Goal: Check status: Check status

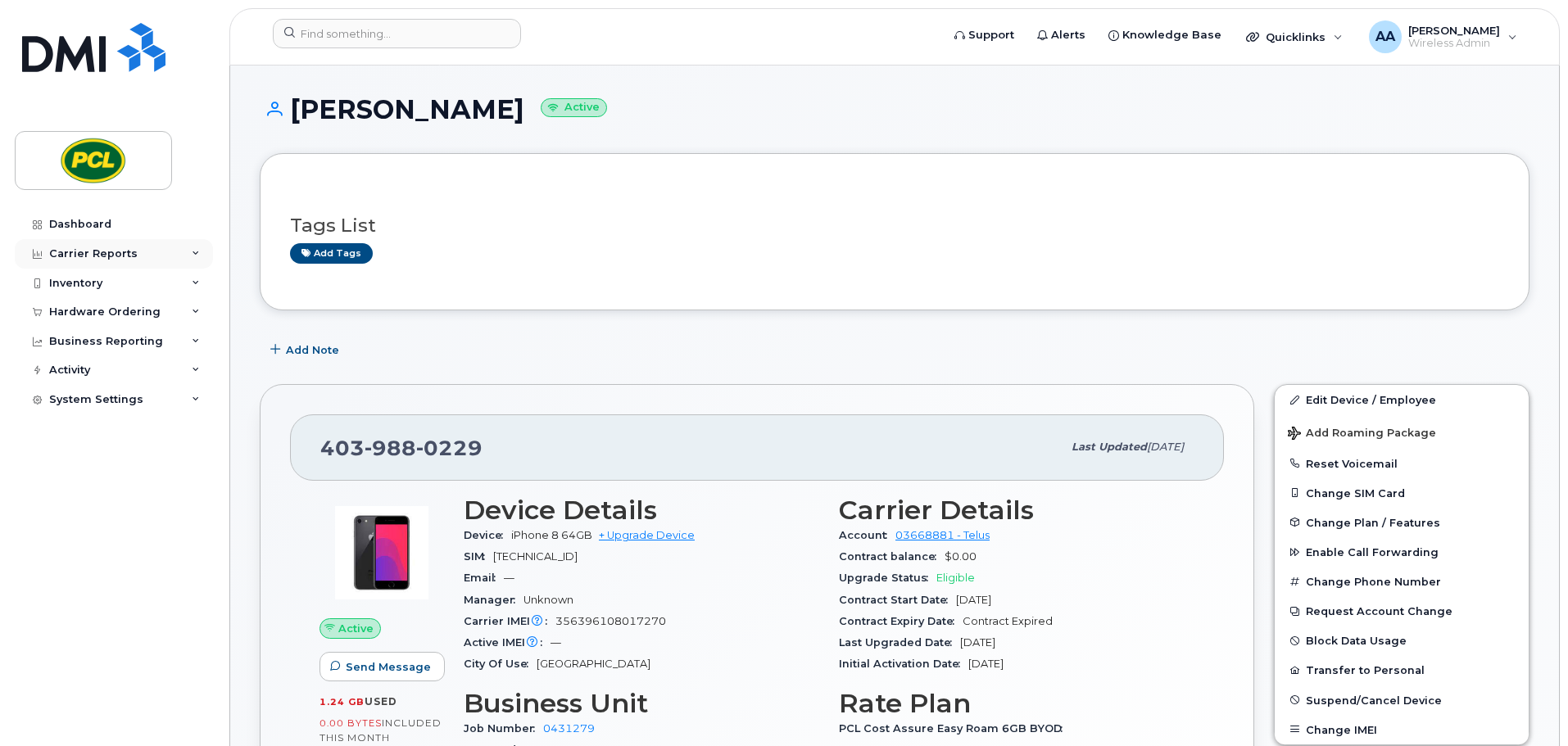
click at [185, 249] on div "Carrier Reports" at bounding box center [114, 253] width 199 height 29
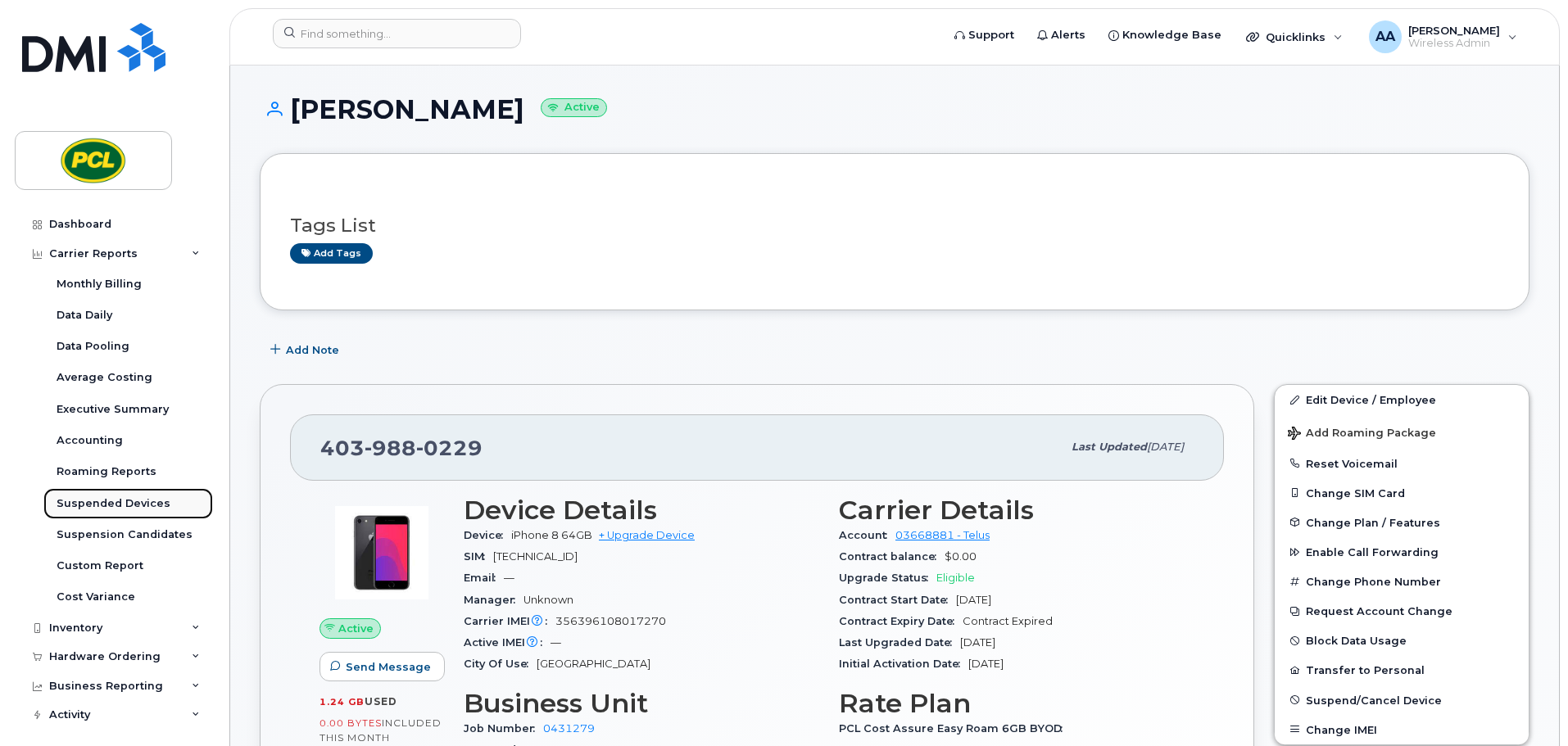
click at [146, 506] on div "Suspended Devices" at bounding box center [113, 504] width 114 height 15
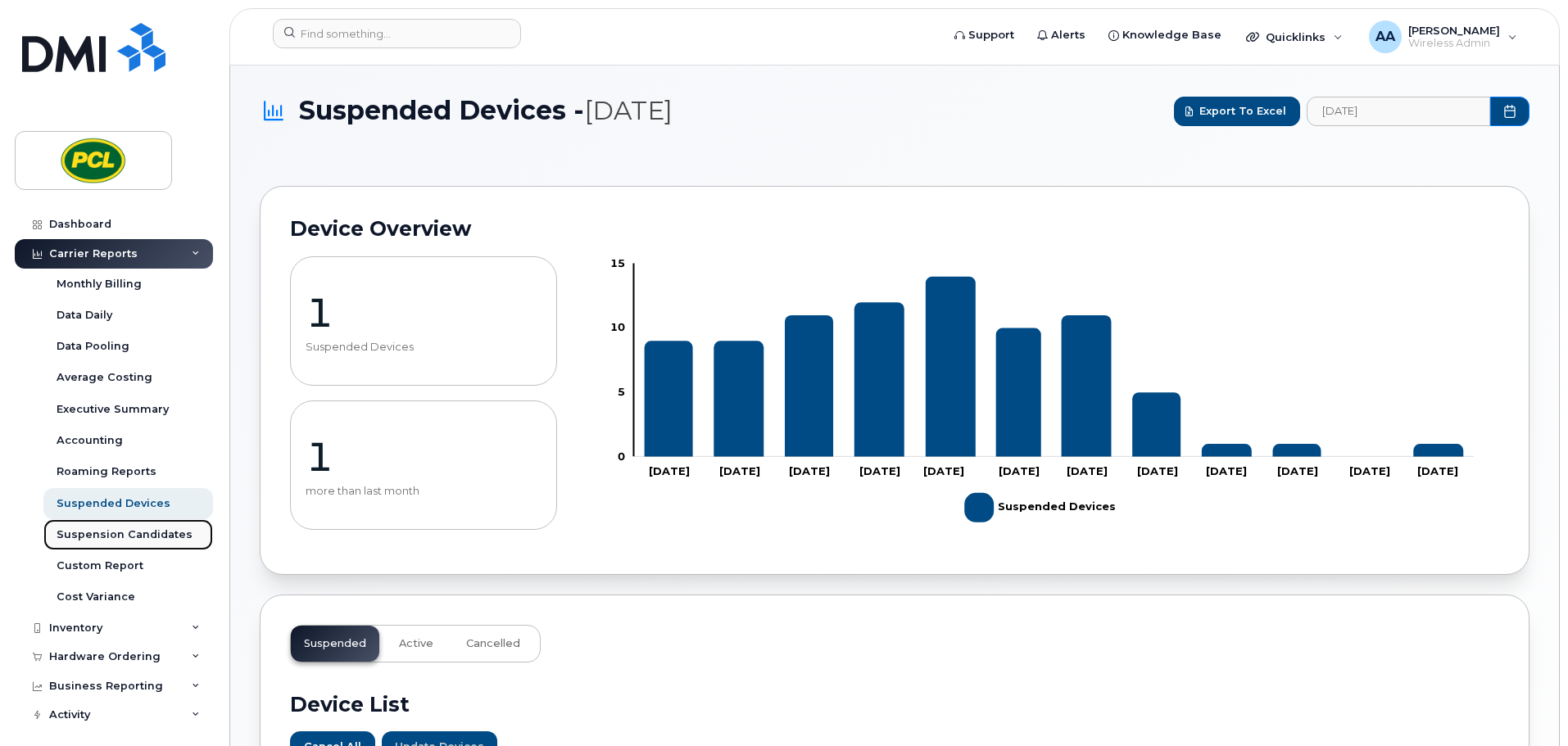
click at [148, 530] on div "Suspension Candidates" at bounding box center [124, 535] width 136 height 15
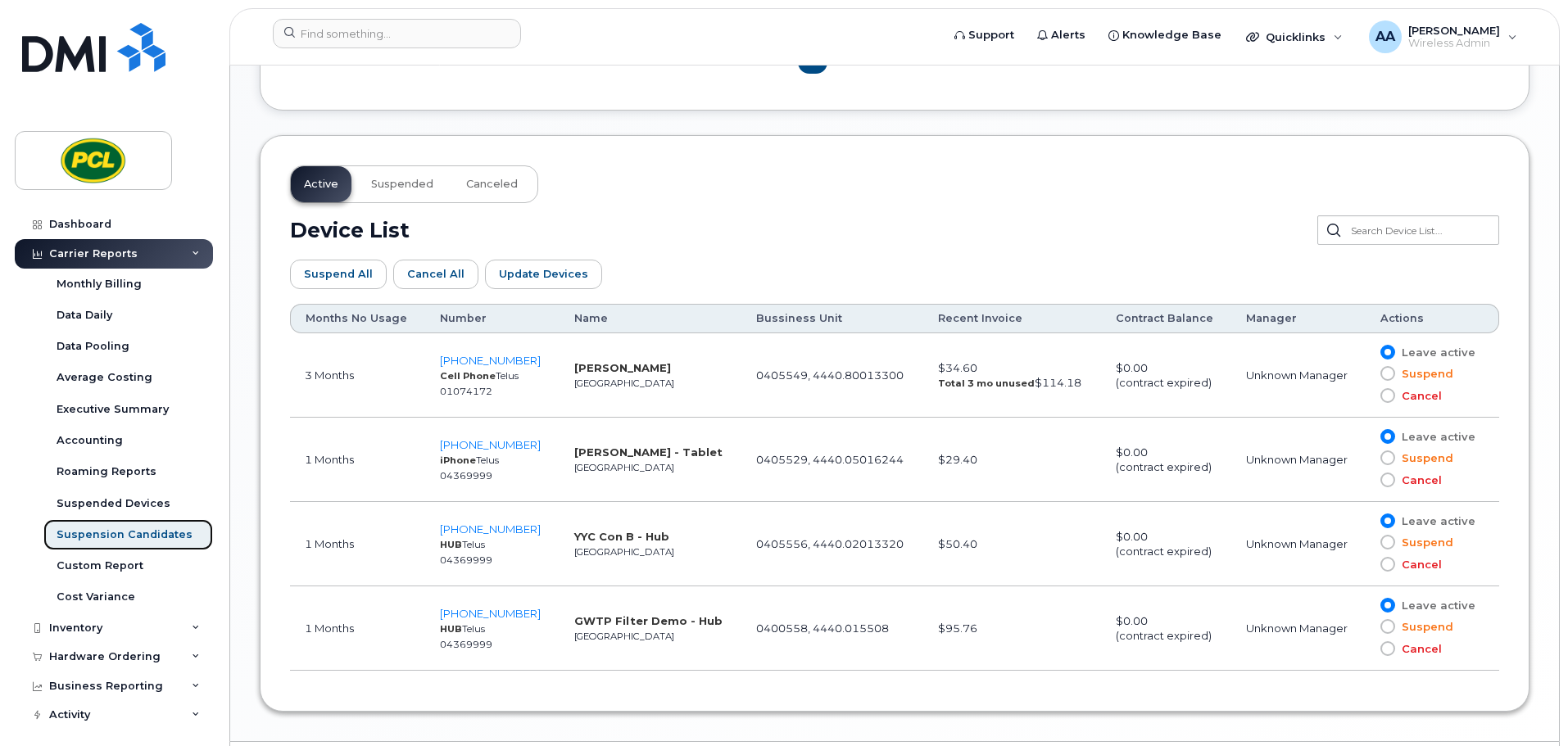
scroll to position [867, 0]
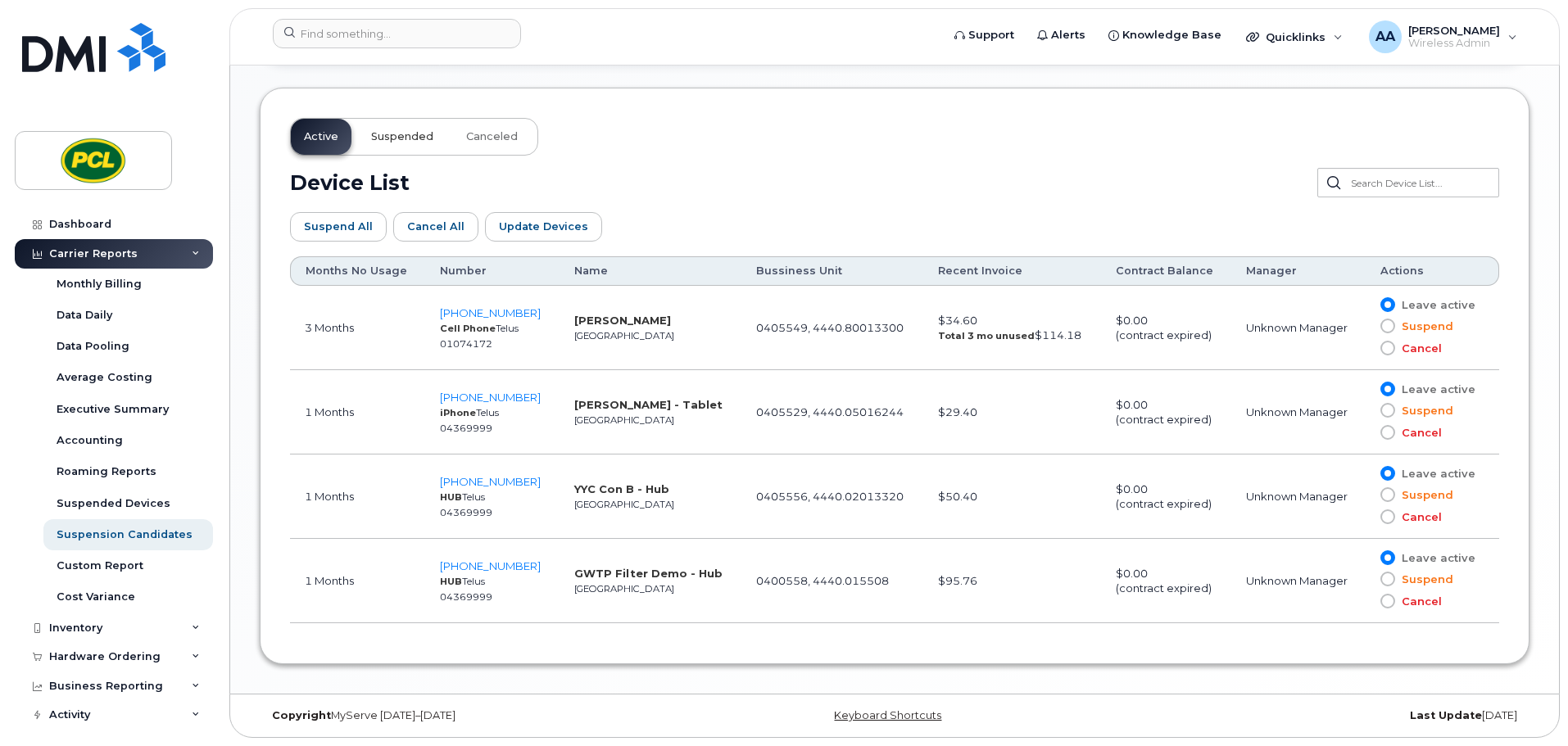
click at [413, 140] on span "Suspended" at bounding box center [402, 137] width 62 height 13
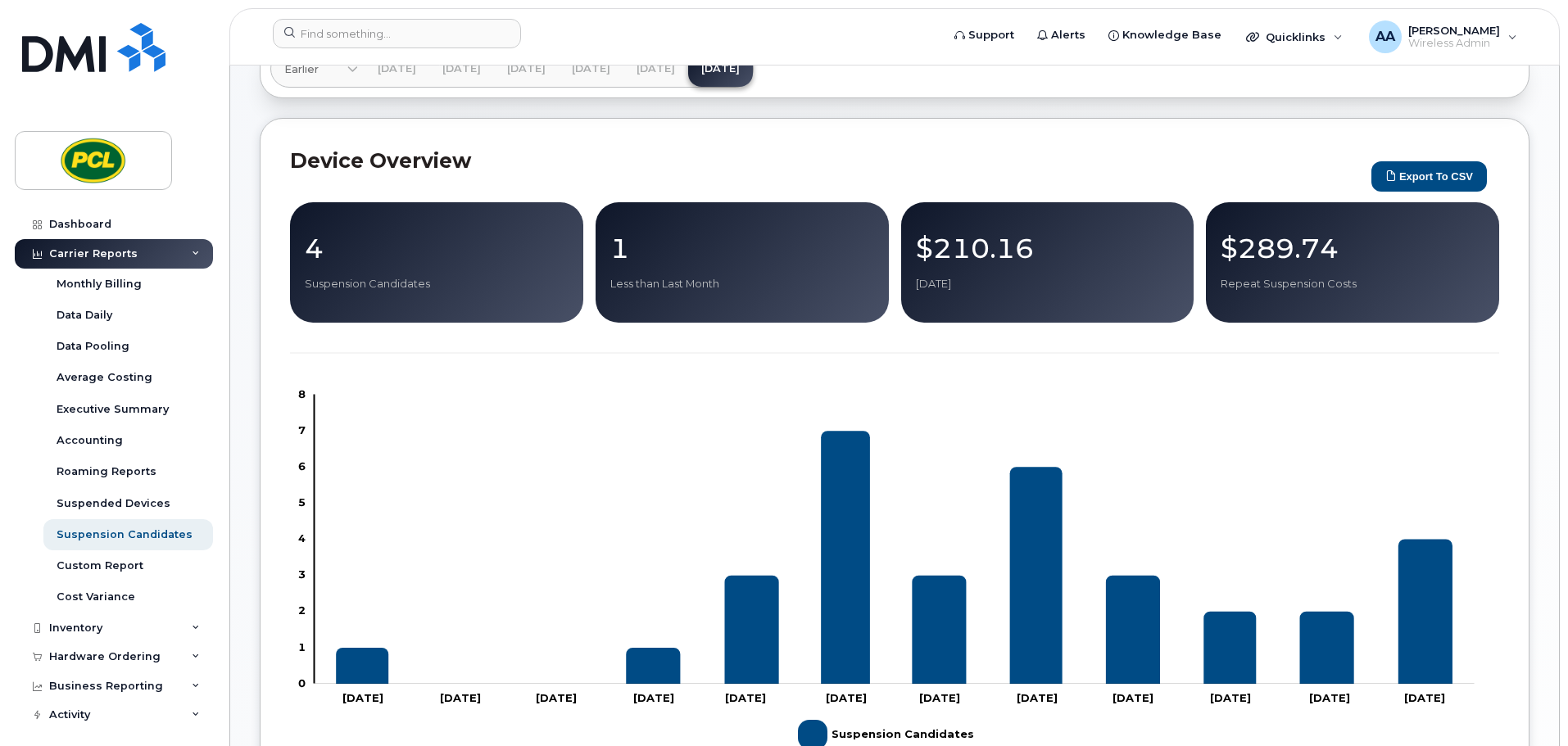
scroll to position [0, 0]
